Goal: Find specific page/section: Find specific page/section

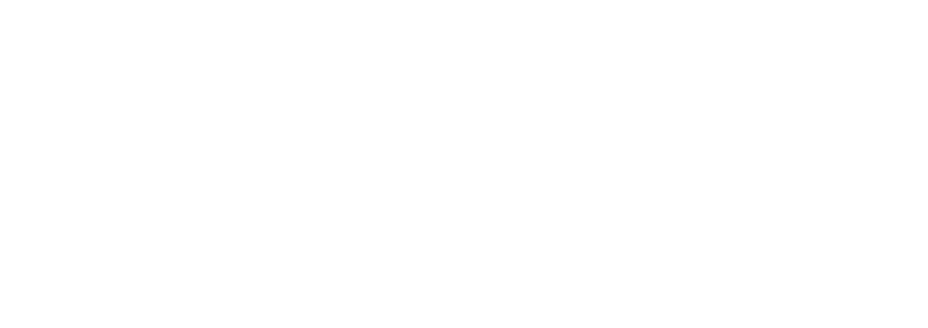
drag, startPoint x: 409, startPoint y: 63, endPoint x: 420, endPoint y: 66, distance: 11.5
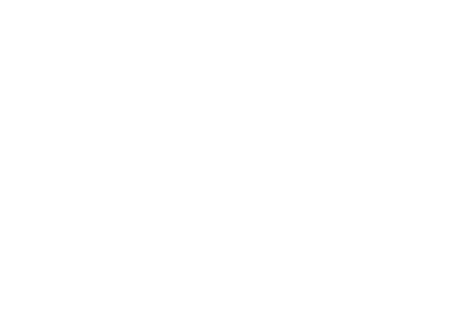
type input "ALIA"
